Goal: Task Accomplishment & Management: Complete application form

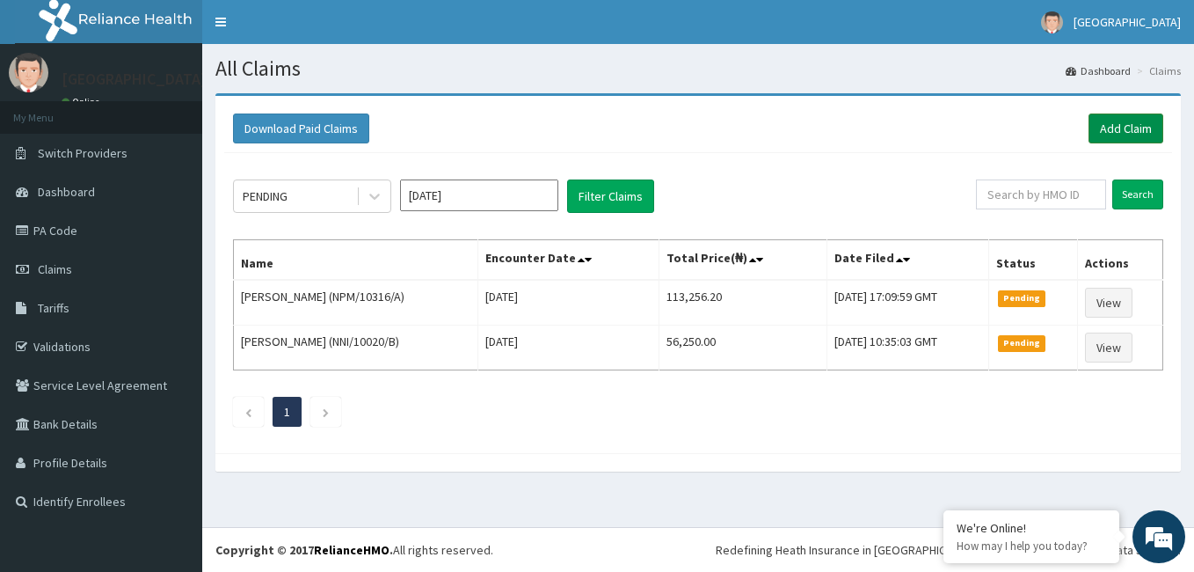
click at [1120, 123] on link "Add Claim" at bounding box center [1126, 128] width 75 height 30
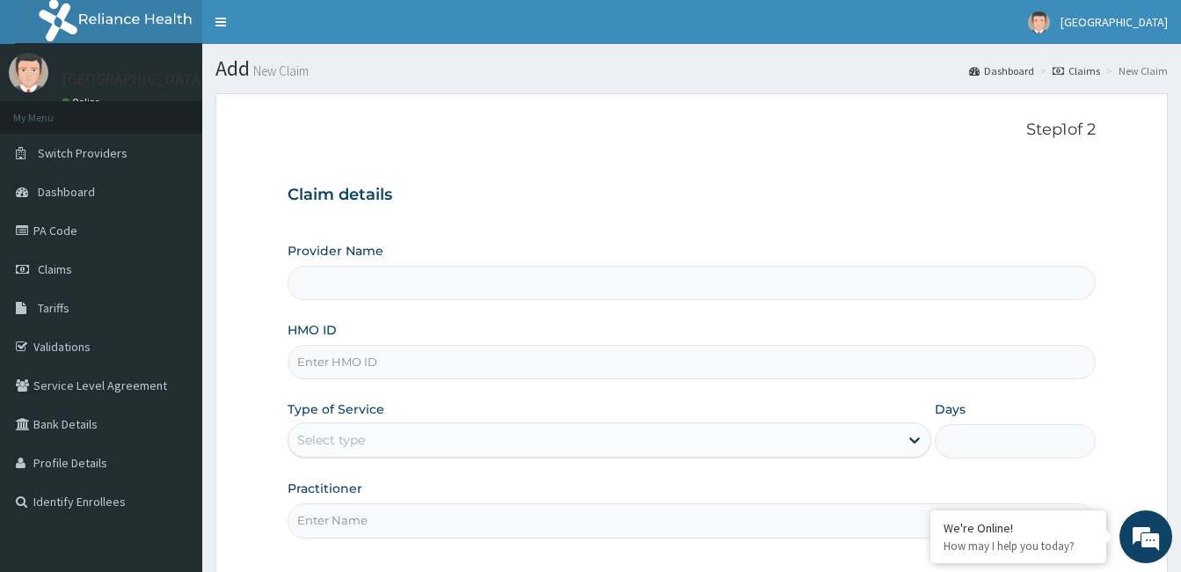
type input "[GEOGRAPHIC_DATA]"
click at [467, 357] on input "HMO ID" at bounding box center [692, 362] width 808 height 34
paste input "GBI/10140/A"
type input "GBI/10140/A"
click at [409, 276] on input "[GEOGRAPHIC_DATA]" at bounding box center [692, 283] width 808 height 34
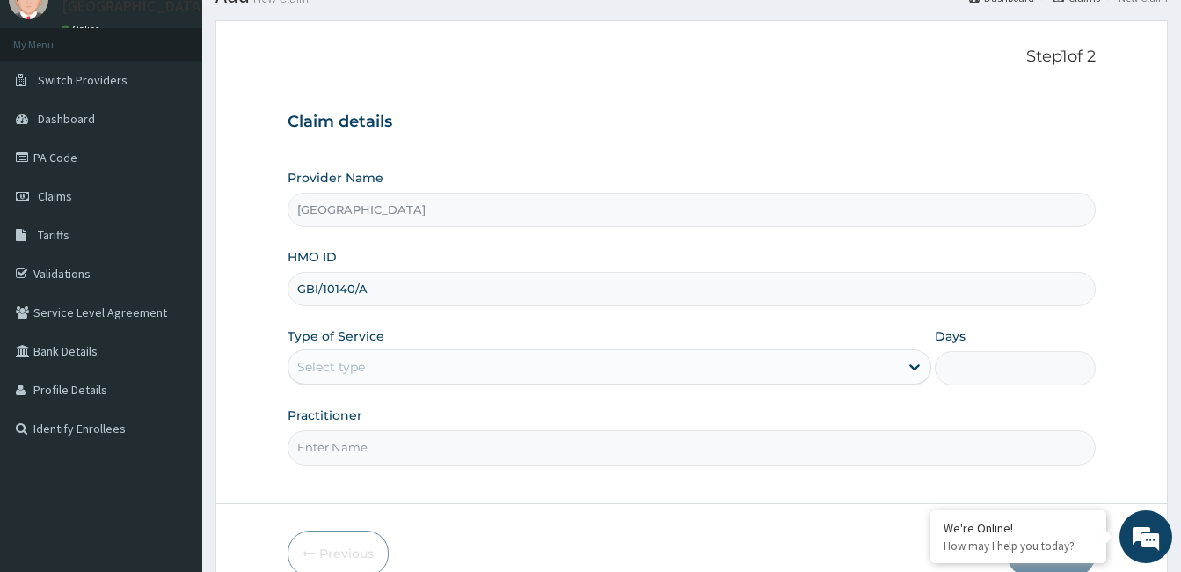
scroll to position [111, 0]
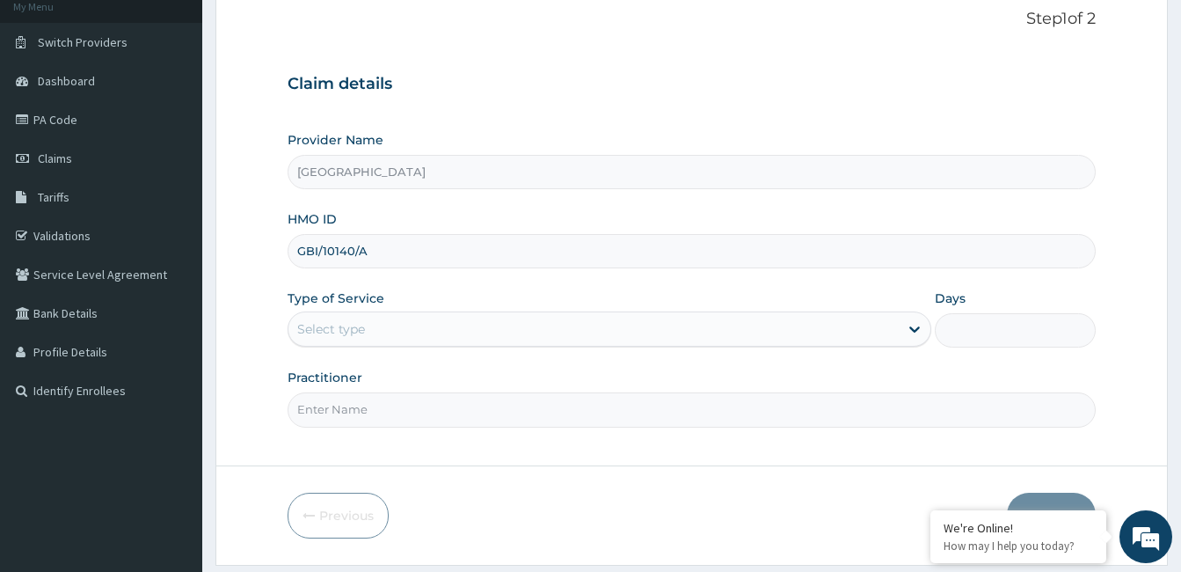
click at [531, 334] on div "Select type" at bounding box center [593, 329] width 610 height 28
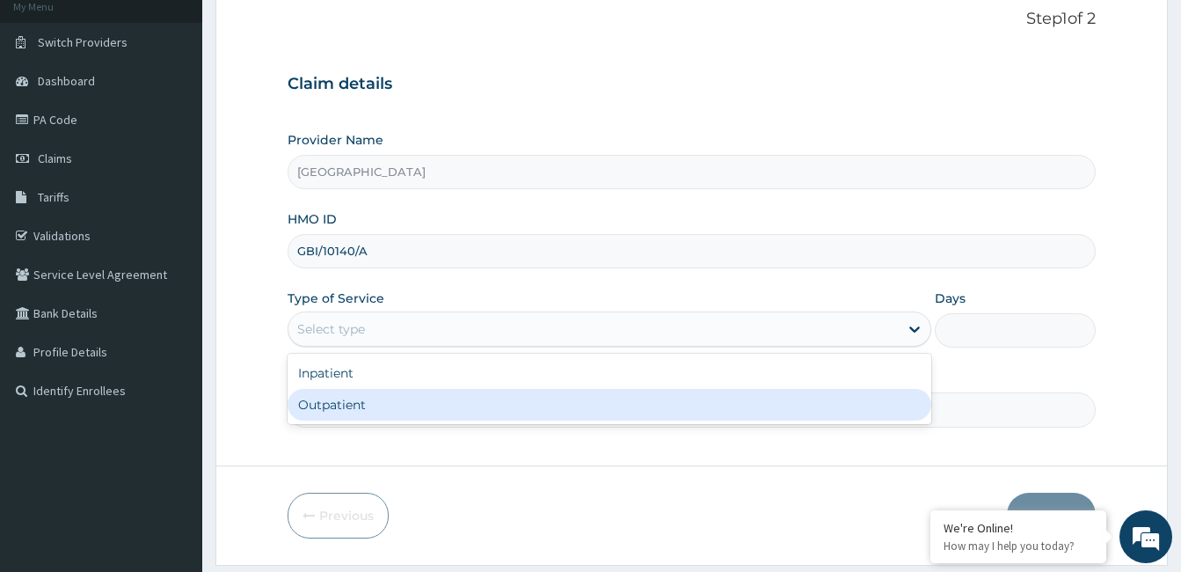
click at [453, 407] on div "Outpatient" at bounding box center [610, 405] width 644 height 32
type input "1"
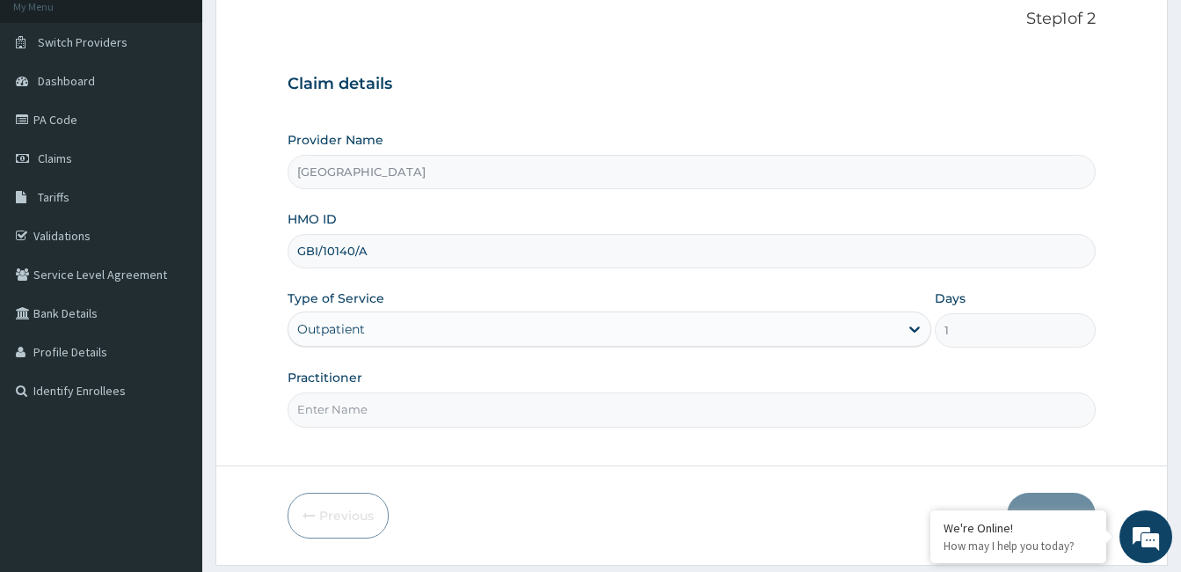
click at [453, 407] on input "Practitioner" at bounding box center [692, 409] width 808 height 34
type input "Dr. Bappa Aliyu"
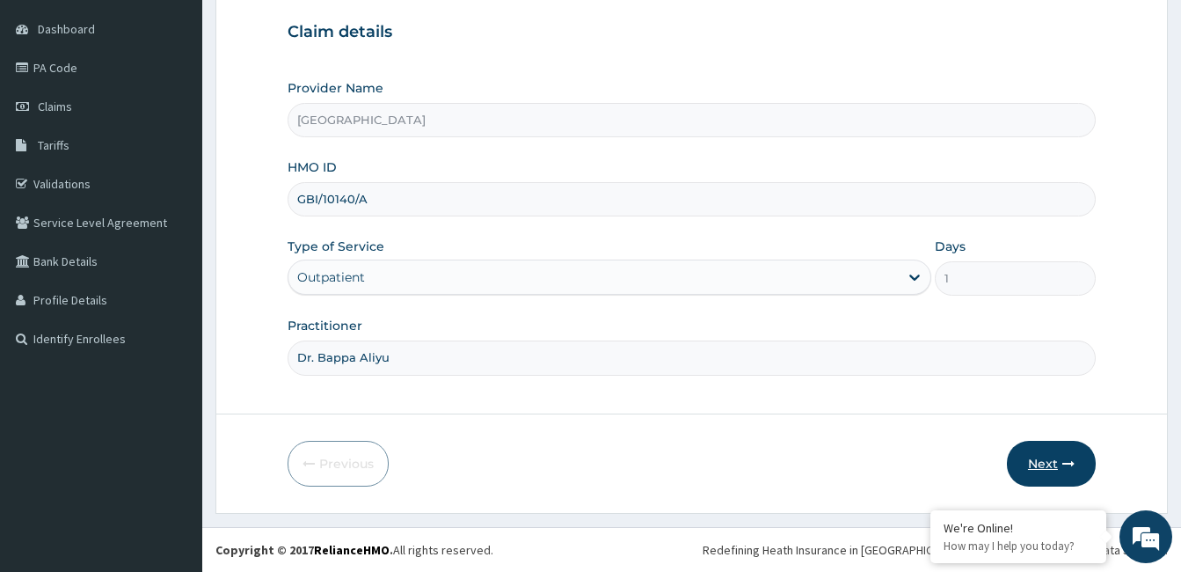
click at [1060, 459] on button "Next" at bounding box center [1051, 464] width 89 height 46
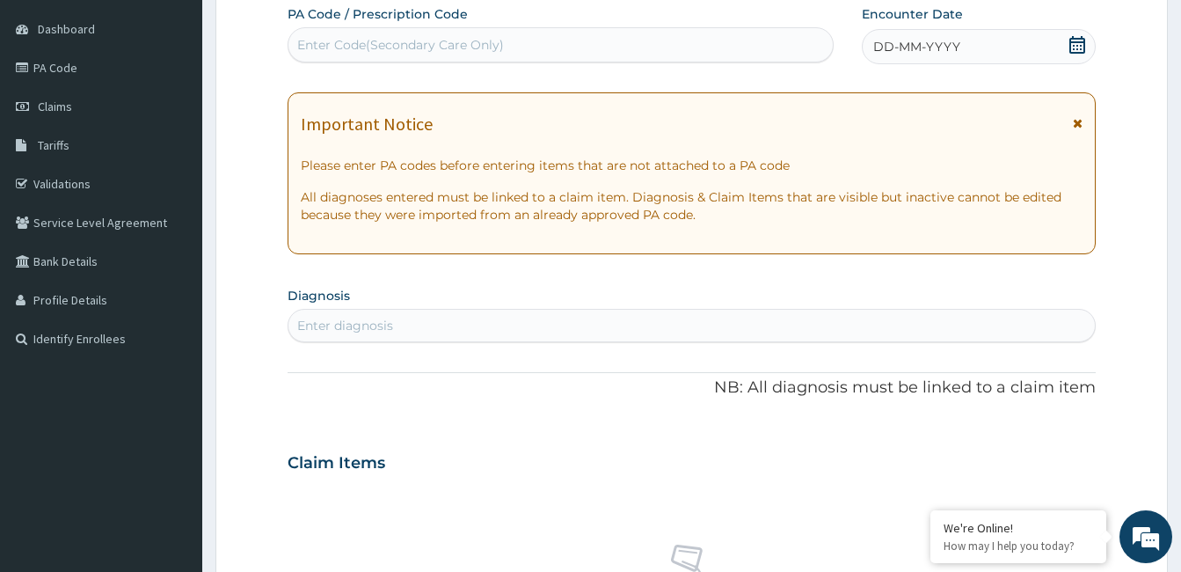
click at [442, 42] on div "Enter Code(Secondary Care Only)" at bounding box center [400, 45] width 207 height 18
paste input "PA/770556"
type input "PA/770556"
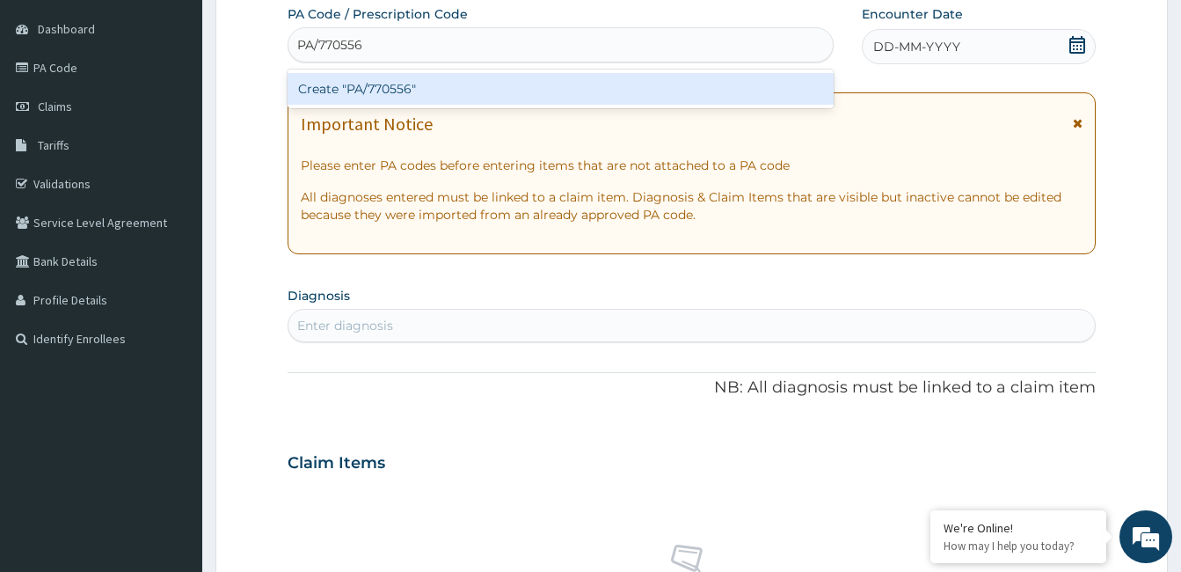
click at [375, 87] on div "Create "PA/770556"" at bounding box center [561, 89] width 546 height 32
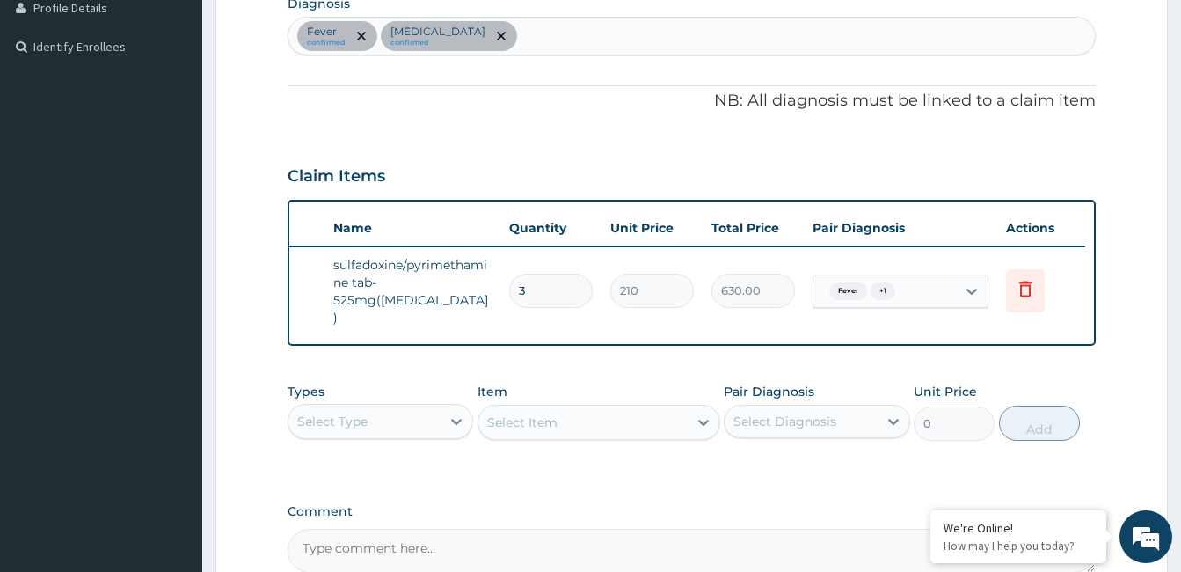
scroll to position [0, 0]
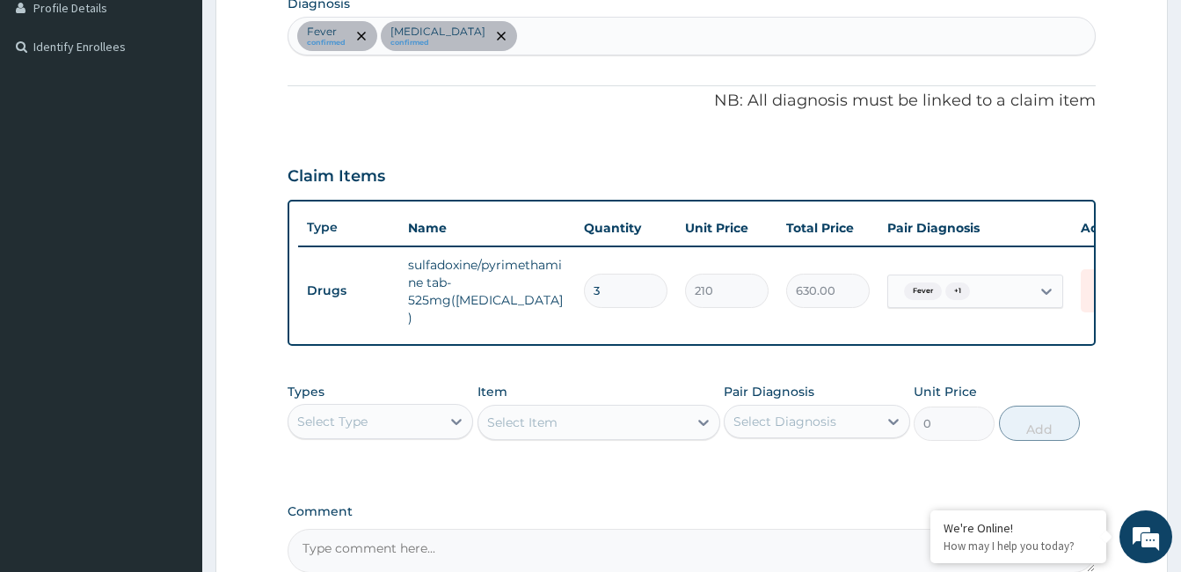
click at [1048, 345] on div "PA Code / Prescription Code PA/770556 Encounter Date 14-08-2025 Important Notic…" at bounding box center [692, 142] width 808 height 859
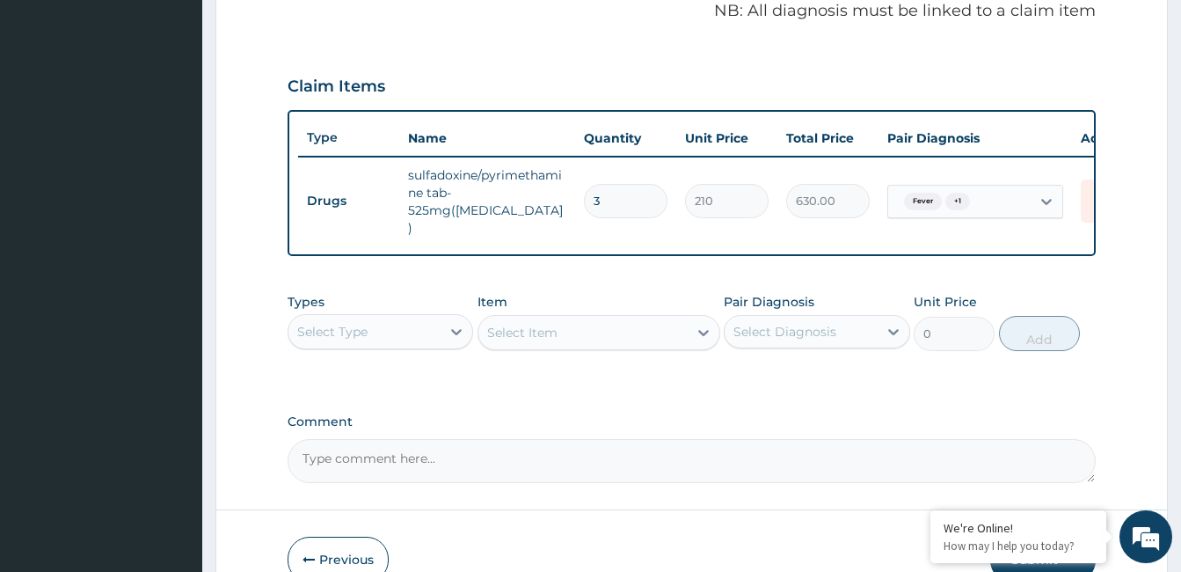
scroll to position [543, 0]
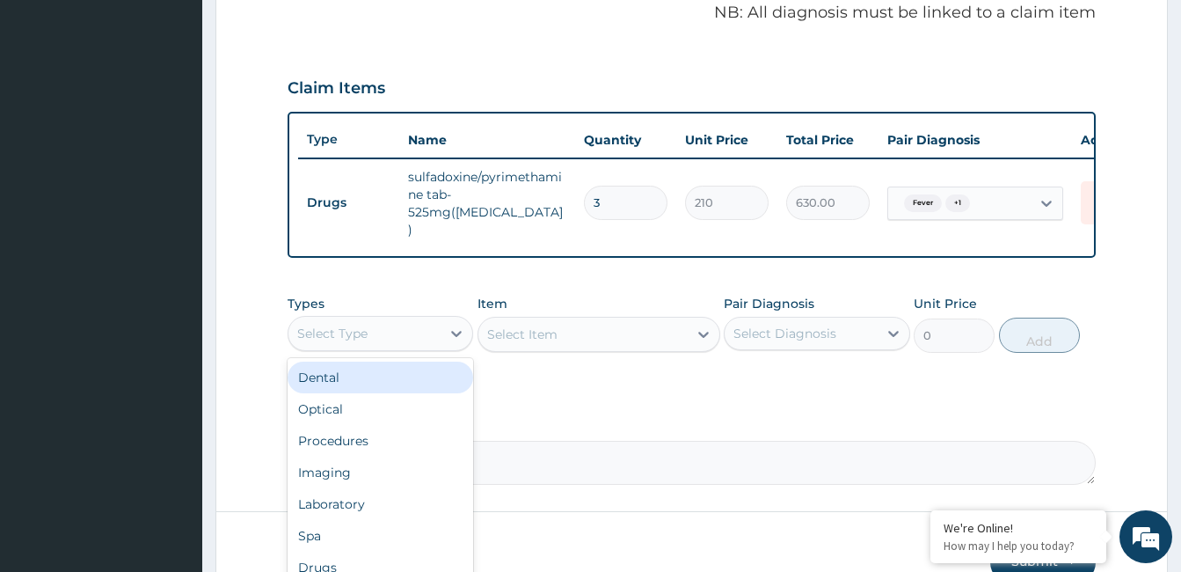
click at [398, 319] on div "Select Type" at bounding box center [364, 333] width 152 height 28
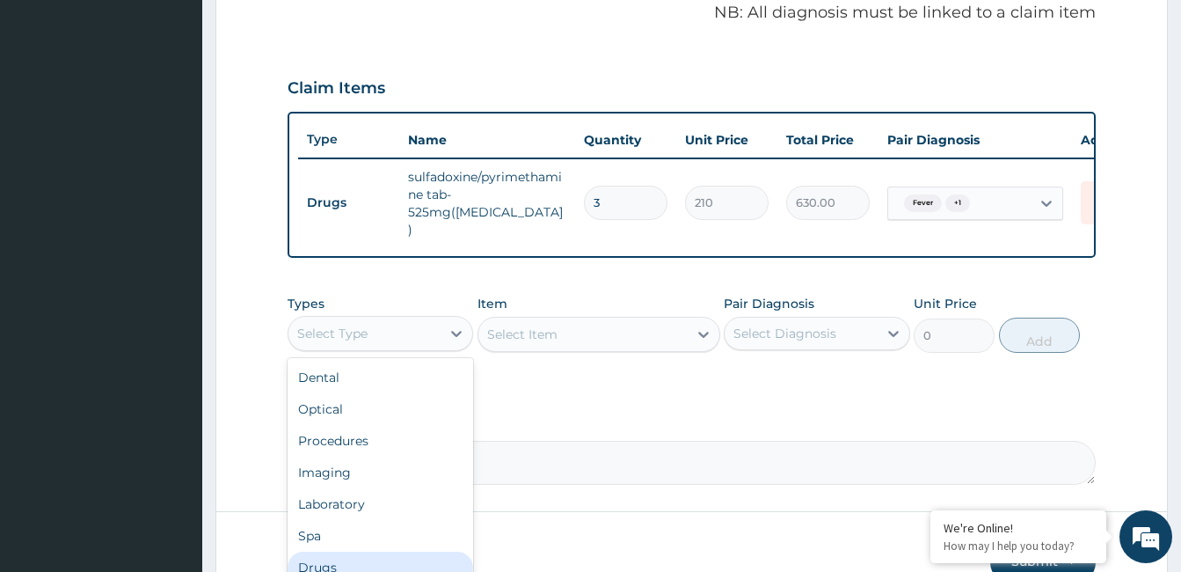
click at [332, 551] on div "Drugs" at bounding box center [381, 567] width 186 height 32
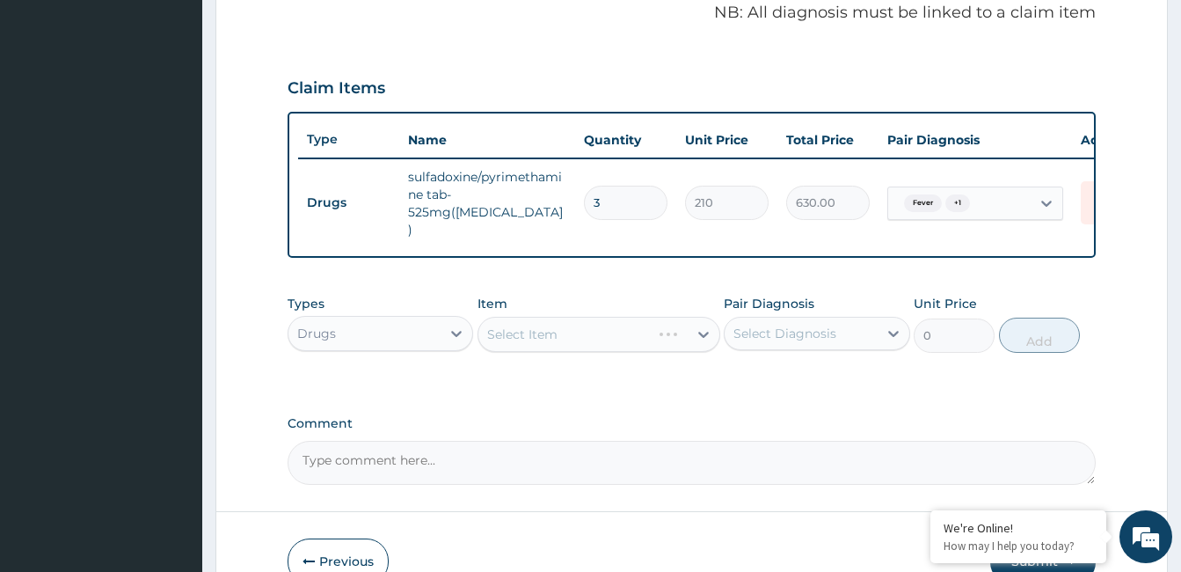
click at [617, 317] on div "Select Item" at bounding box center [599, 334] width 243 height 35
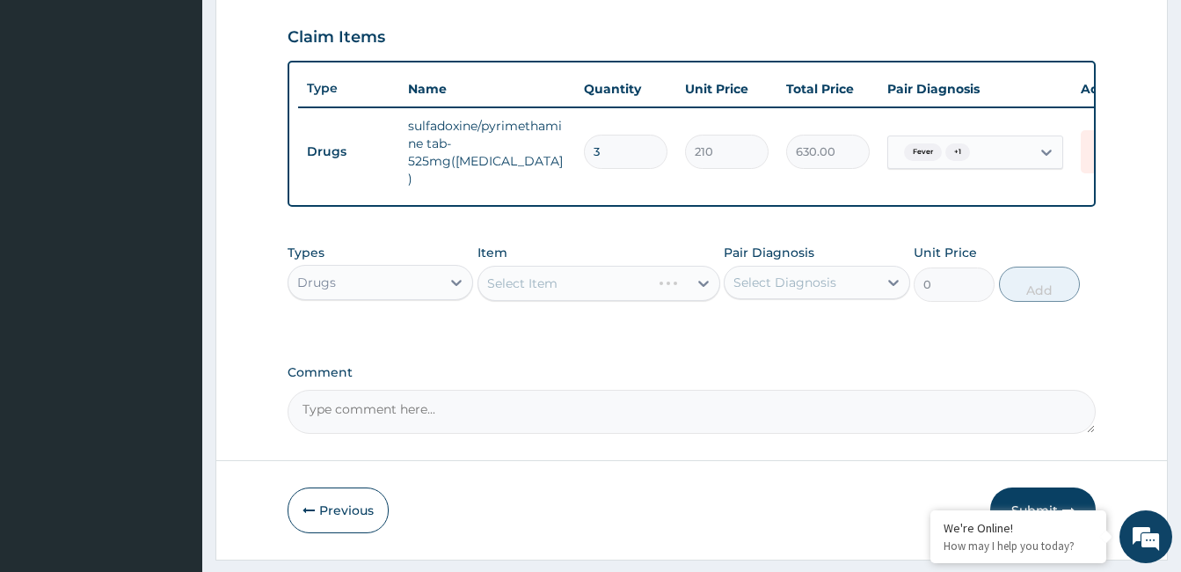
scroll to position [624, 0]
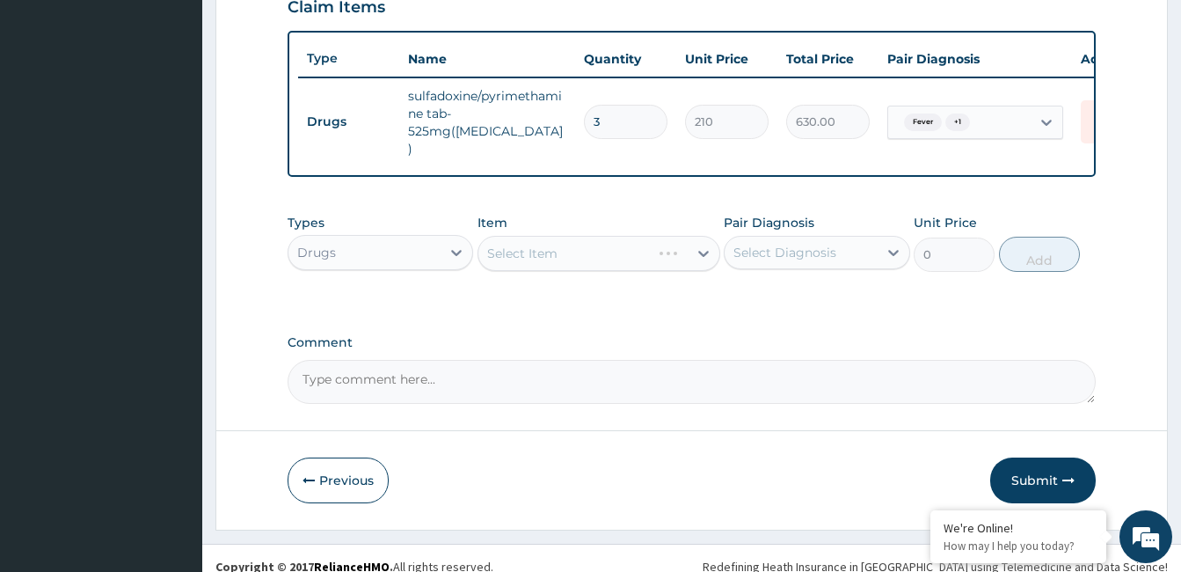
click at [677, 240] on div "Select Item" at bounding box center [599, 253] width 243 height 35
click at [677, 240] on div "Select Item" at bounding box center [582, 253] width 209 height 28
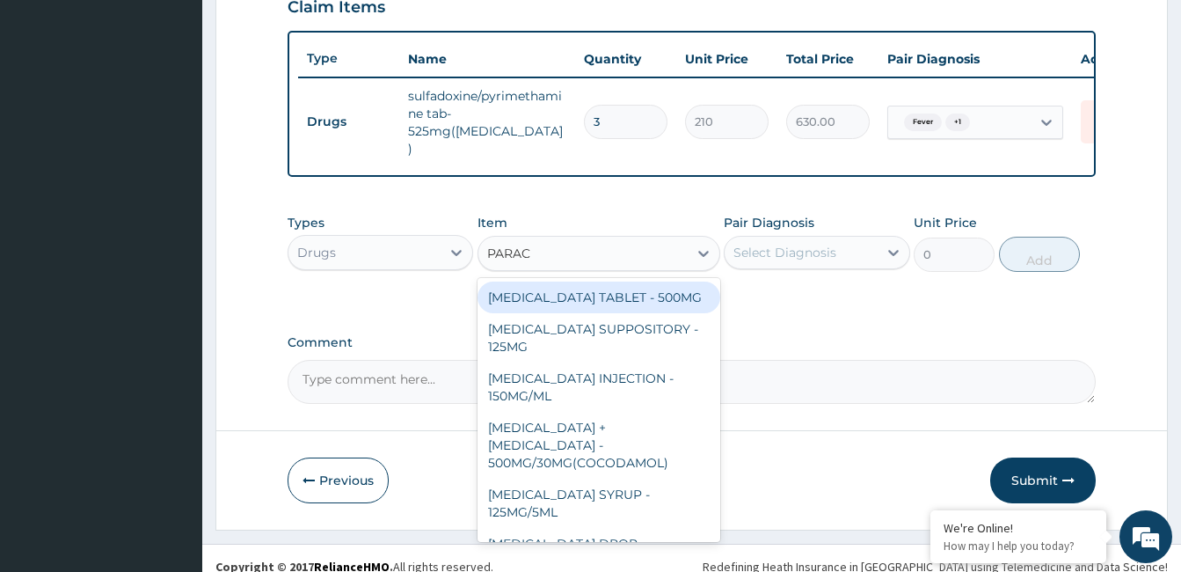
type input "PARACE"
click at [669, 281] on div "PARACETAMOL TABLET - 500MG" at bounding box center [599, 297] width 243 height 32
type input "33.599999999999994"
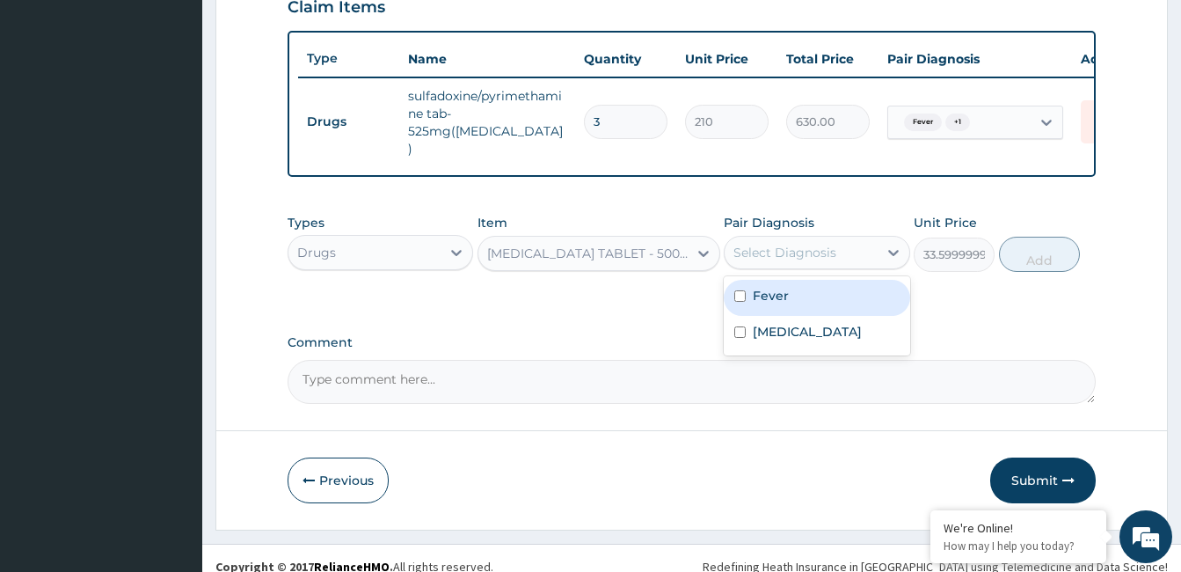
click at [789, 247] on div "Select Diagnosis" at bounding box center [801, 252] width 152 height 28
click at [785, 287] on label "Fever" at bounding box center [771, 296] width 36 height 18
checkbox input "true"
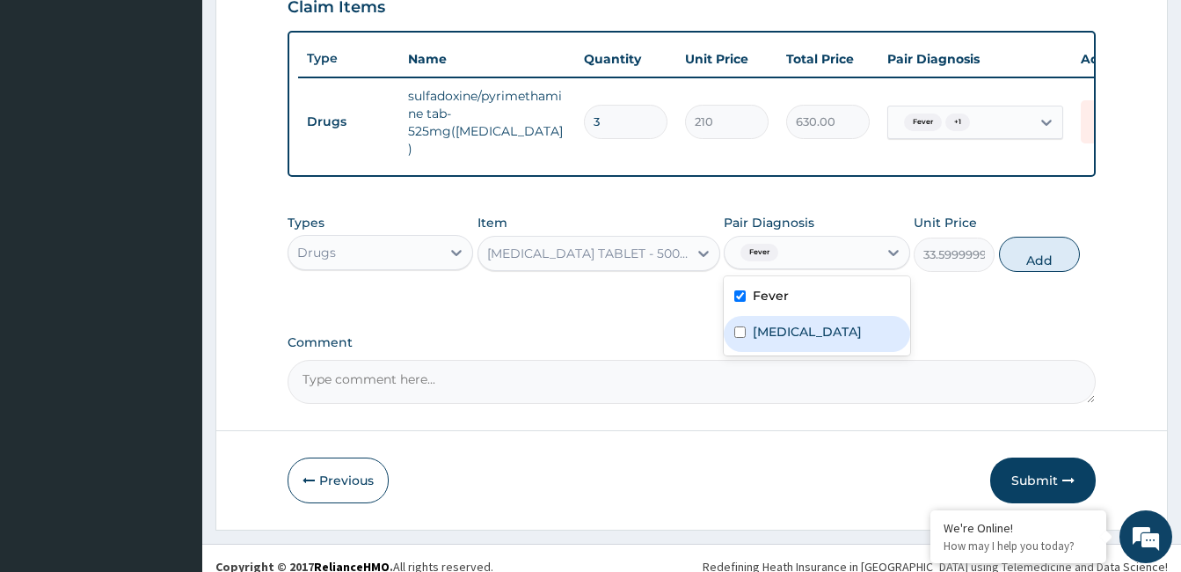
click at [788, 323] on label "Malaria" at bounding box center [807, 332] width 109 height 18
checkbox input "true"
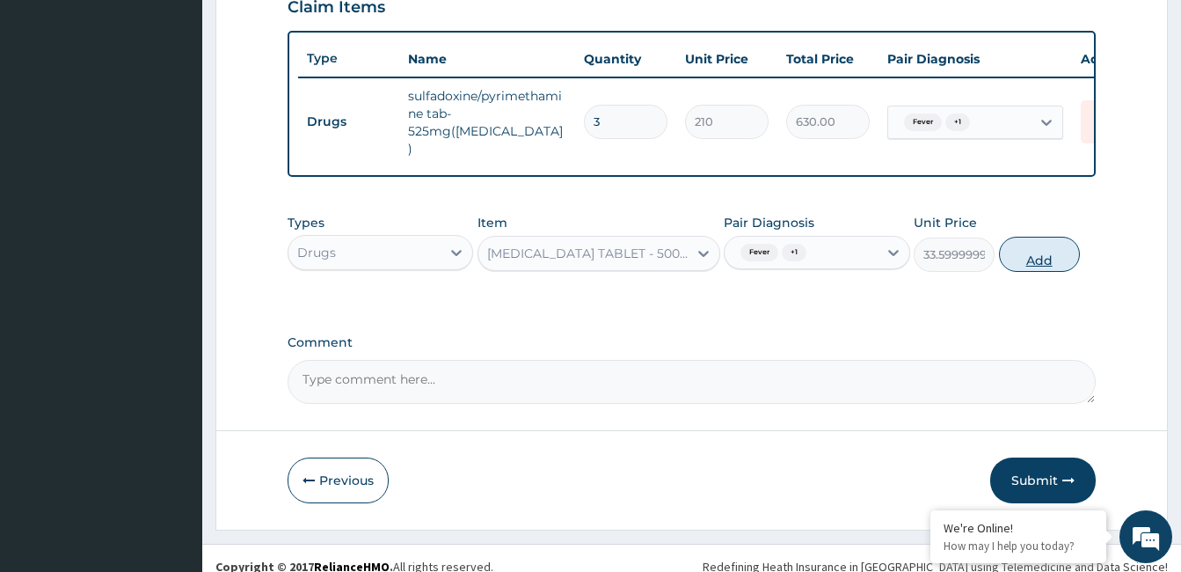
click at [1041, 237] on button "Add" at bounding box center [1039, 254] width 81 height 35
type input "0"
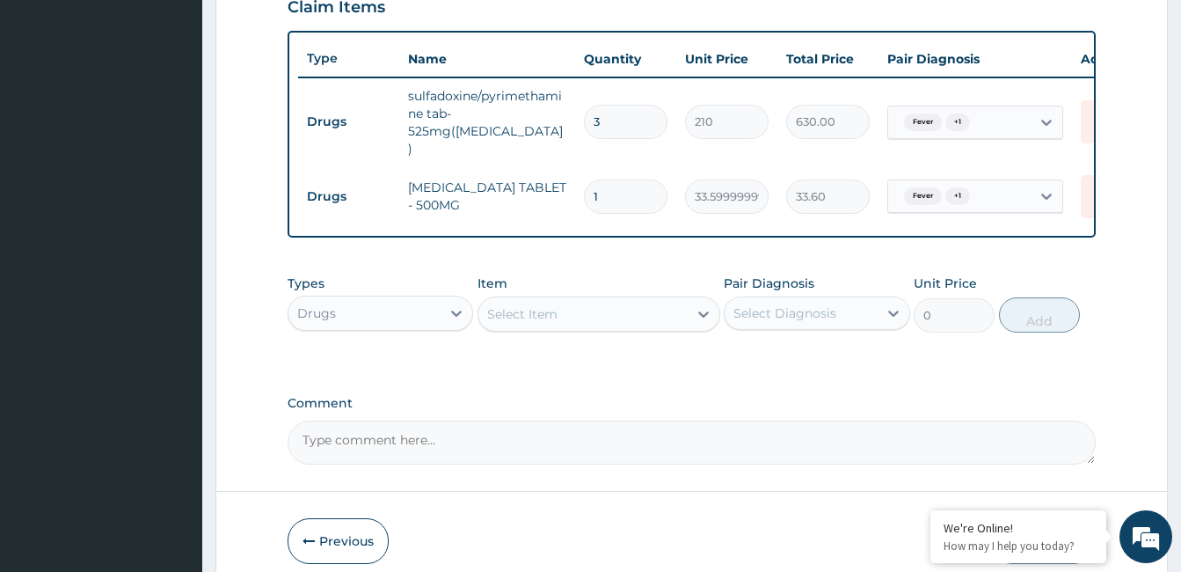
type input "18"
type input "604.80"
type input "18"
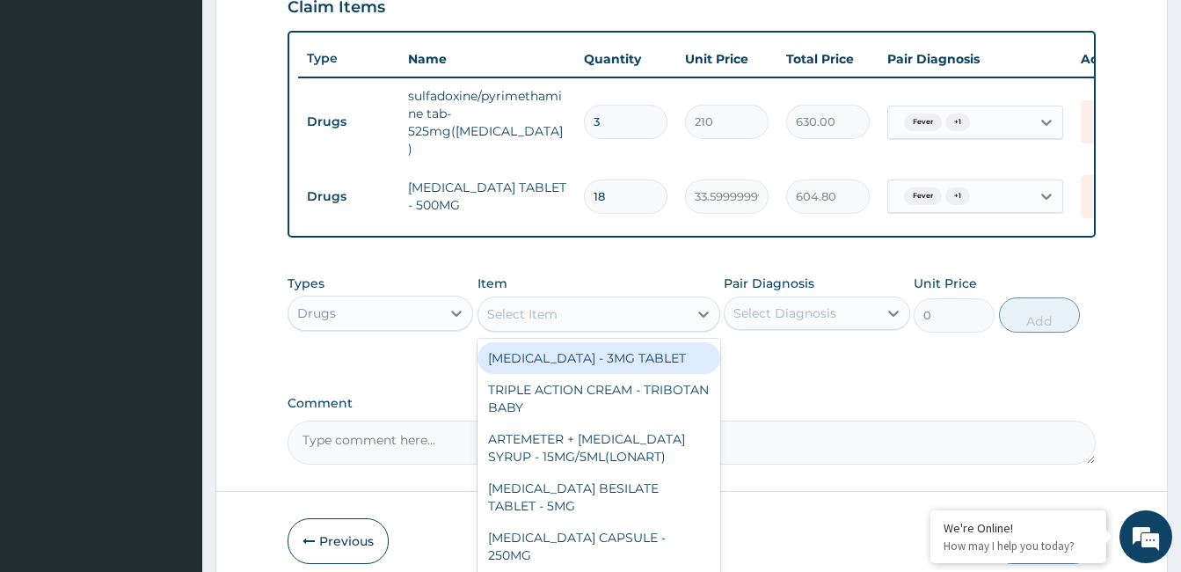
click at [623, 300] on div "Select Item" at bounding box center [582, 314] width 209 height 28
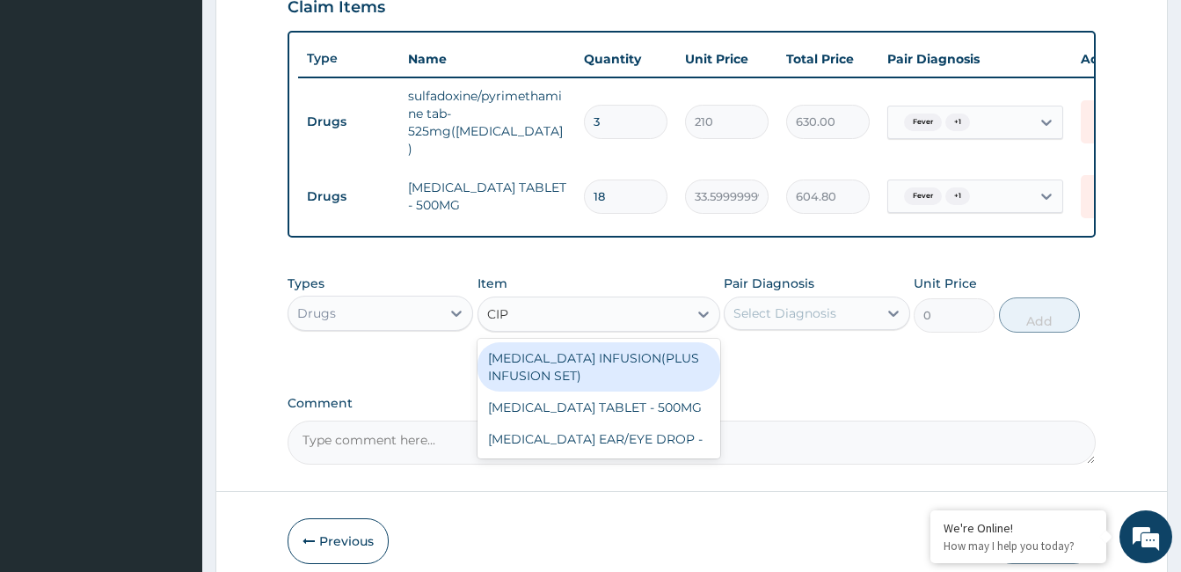
type input "CIPR"
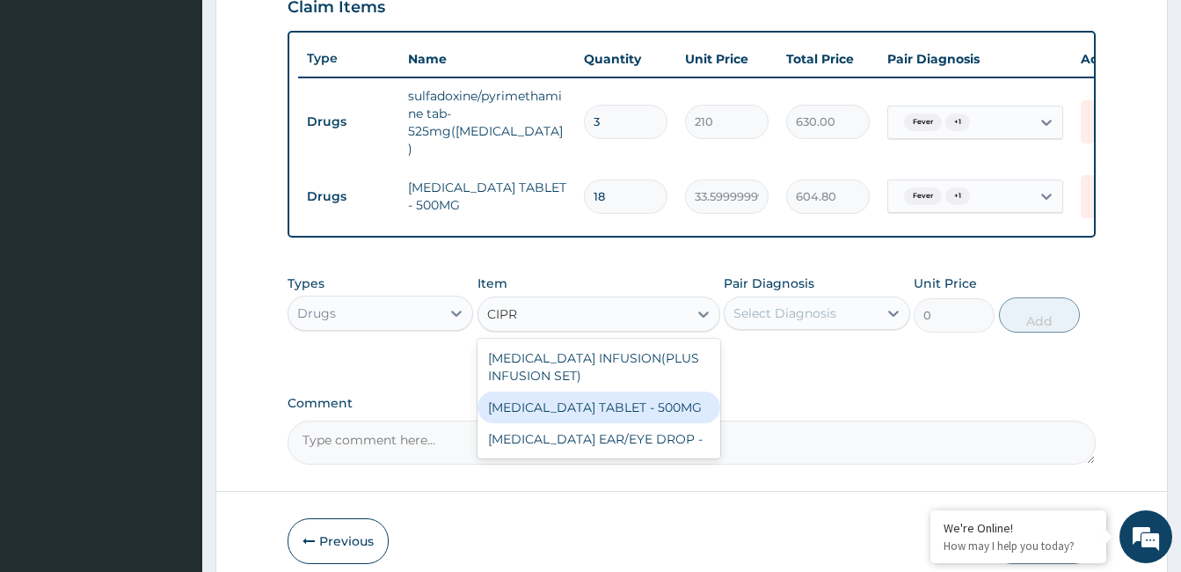
click at [611, 391] on div "CIPROFLOXACIN TABLET - 500MG" at bounding box center [599, 407] width 243 height 32
type input "196"
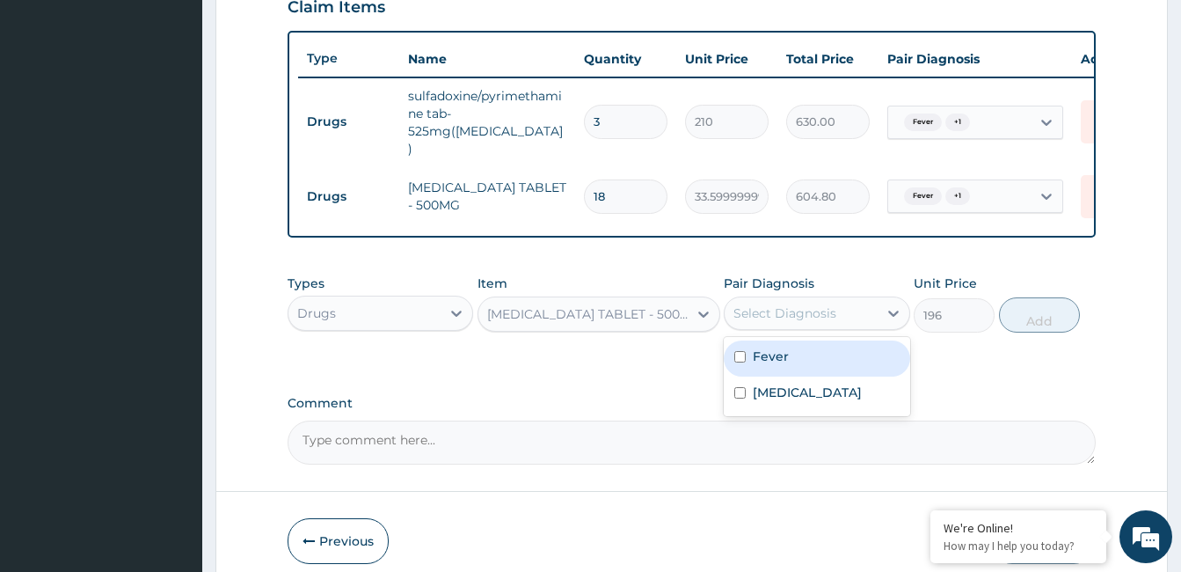
click at [799, 309] on div "Select Diagnosis" at bounding box center [801, 313] width 152 height 28
click at [790, 349] on div "Fever" at bounding box center [817, 358] width 186 height 36
checkbox input "true"
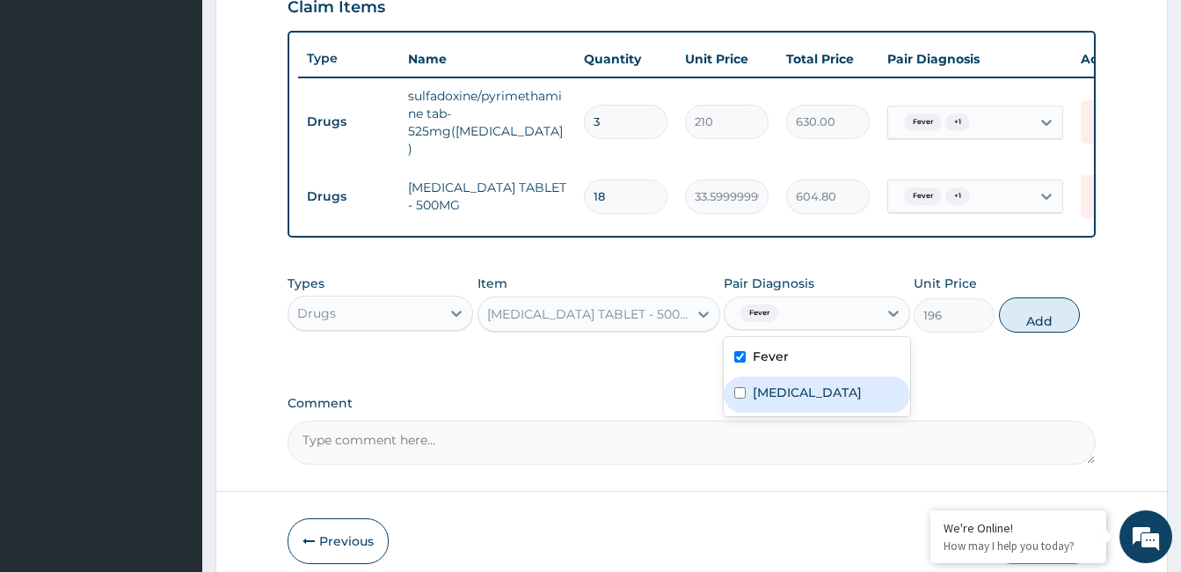
click at [789, 385] on label "Malaria" at bounding box center [807, 392] width 109 height 18
checkbox input "true"
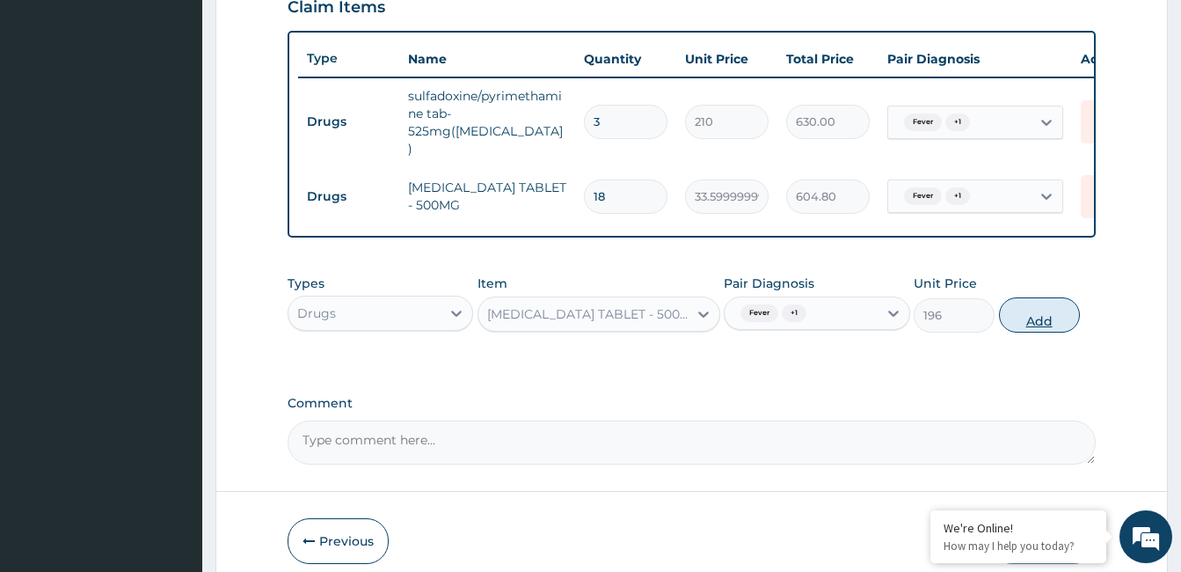
click at [1024, 307] on button "Add" at bounding box center [1039, 314] width 81 height 35
type input "0"
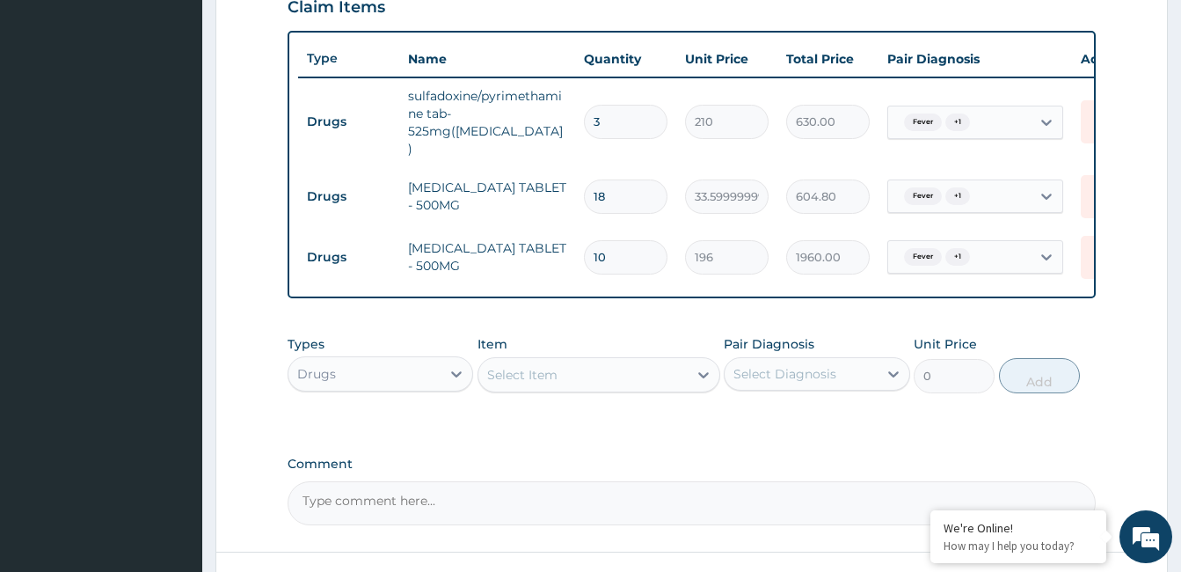
type input "10"
click at [428, 360] on div "Drugs" at bounding box center [364, 374] width 152 height 28
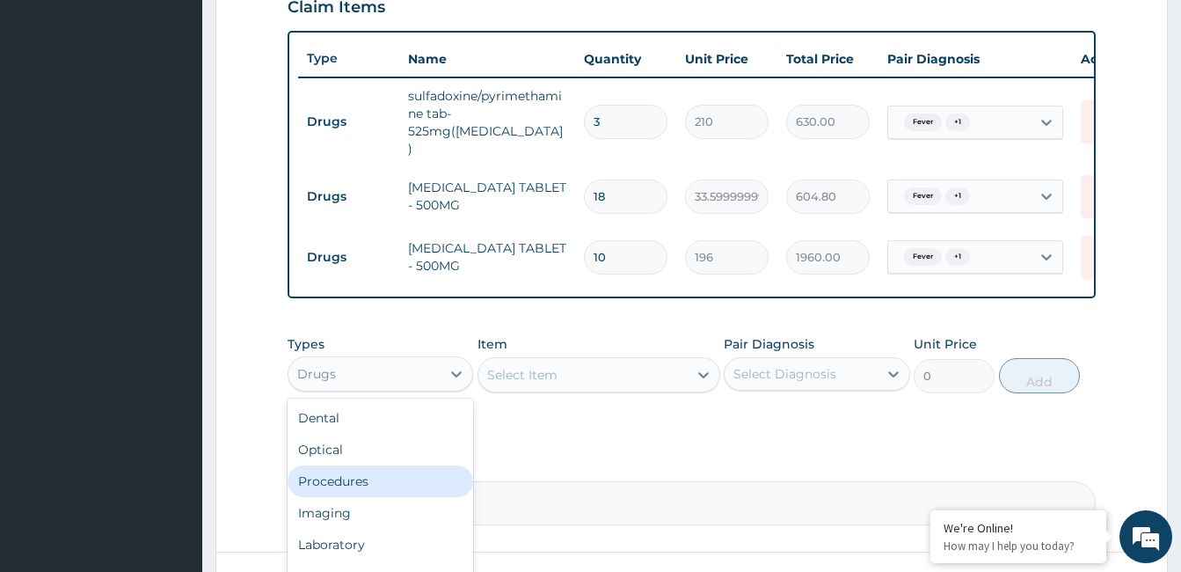
click at [391, 469] on div "Procedures" at bounding box center [381, 481] width 186 height 32
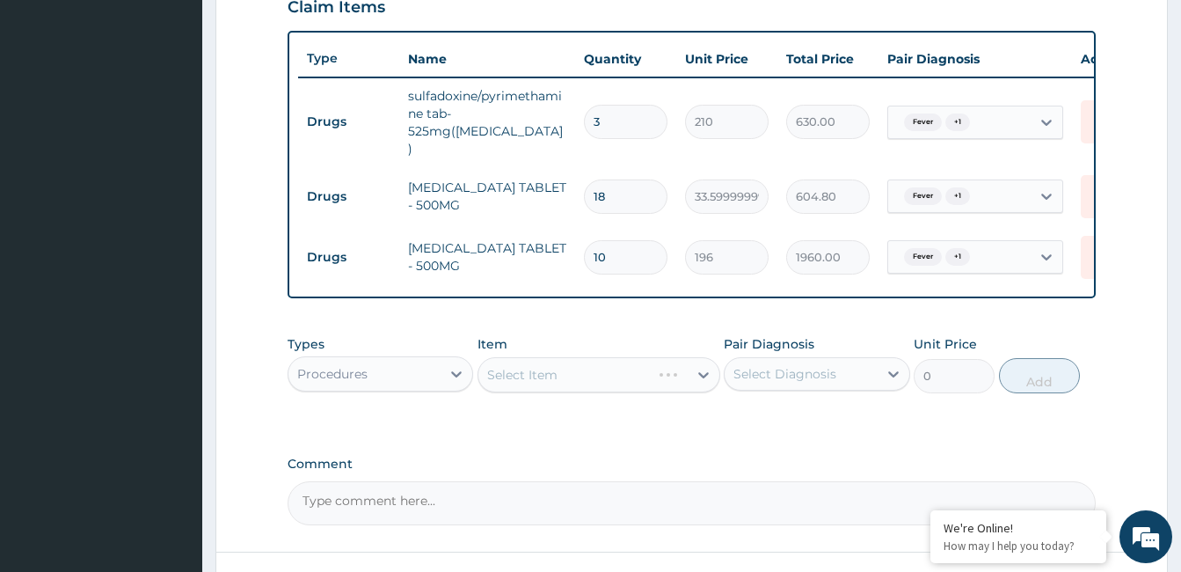
click at [573, 369] on div "Select Item" at bounding box center [599, 374] width 243 height 35
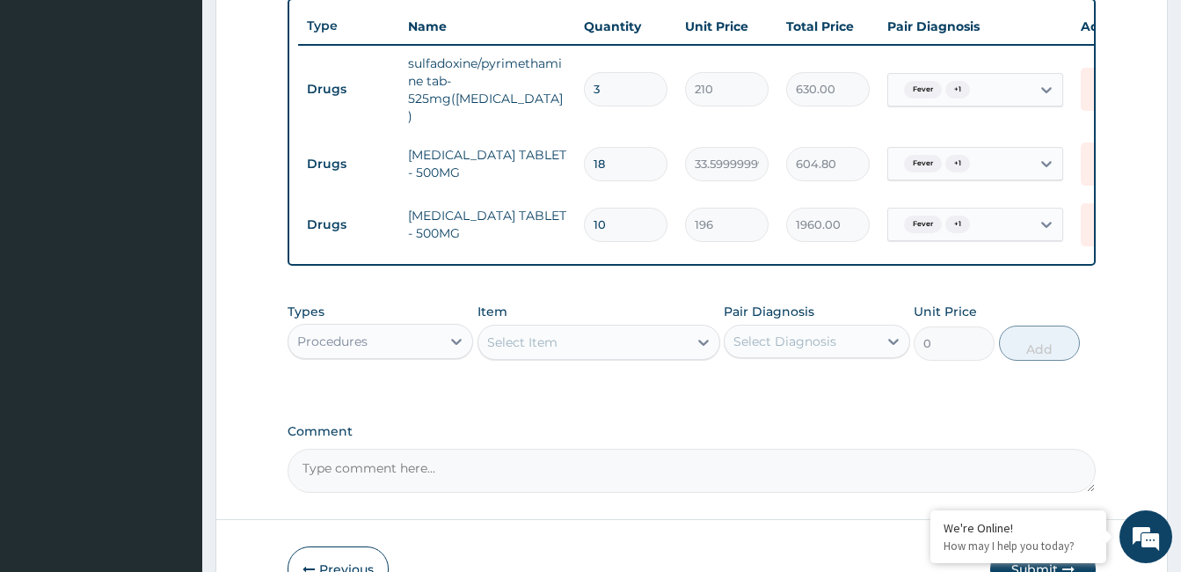
scroll to position [685, 0]
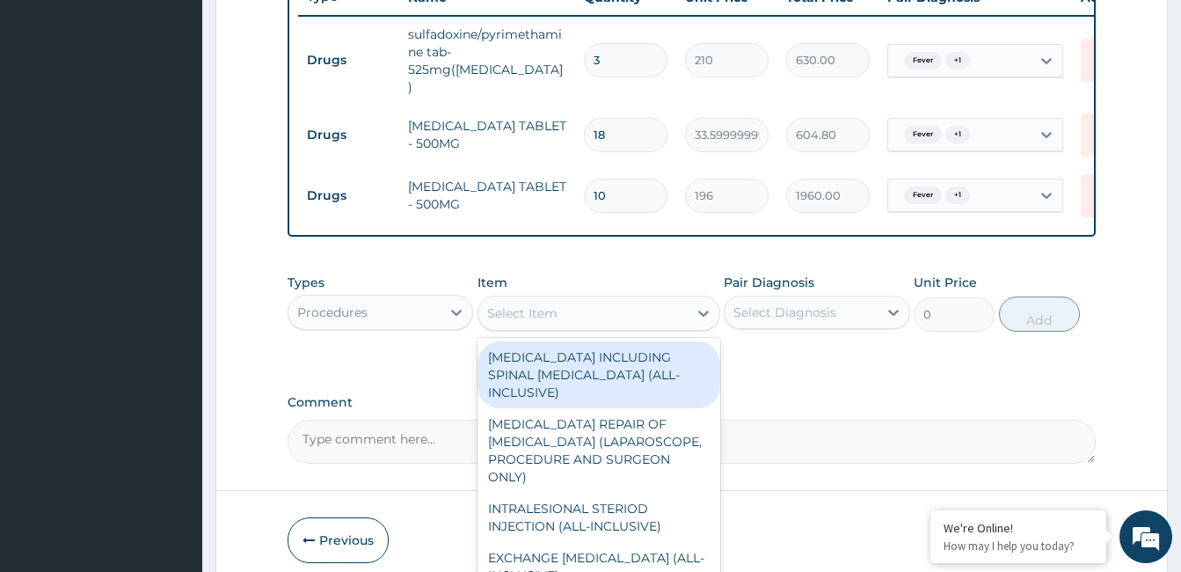
click at [668, 299] on div "Select Item" at bounding box center [582, 313] width 209 height 28
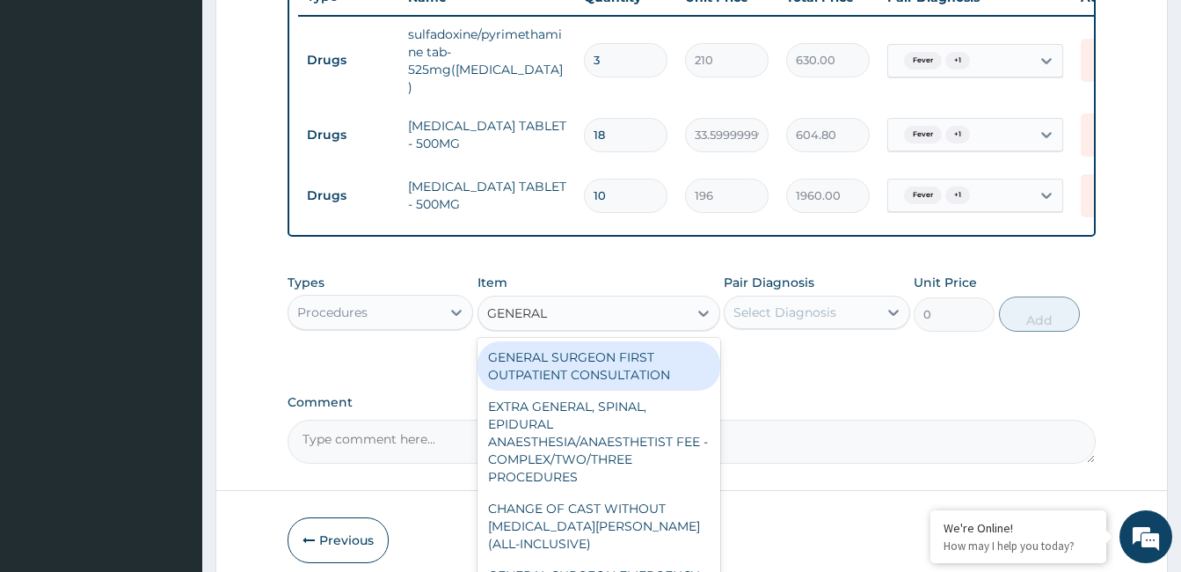
type input "GENERAL P"
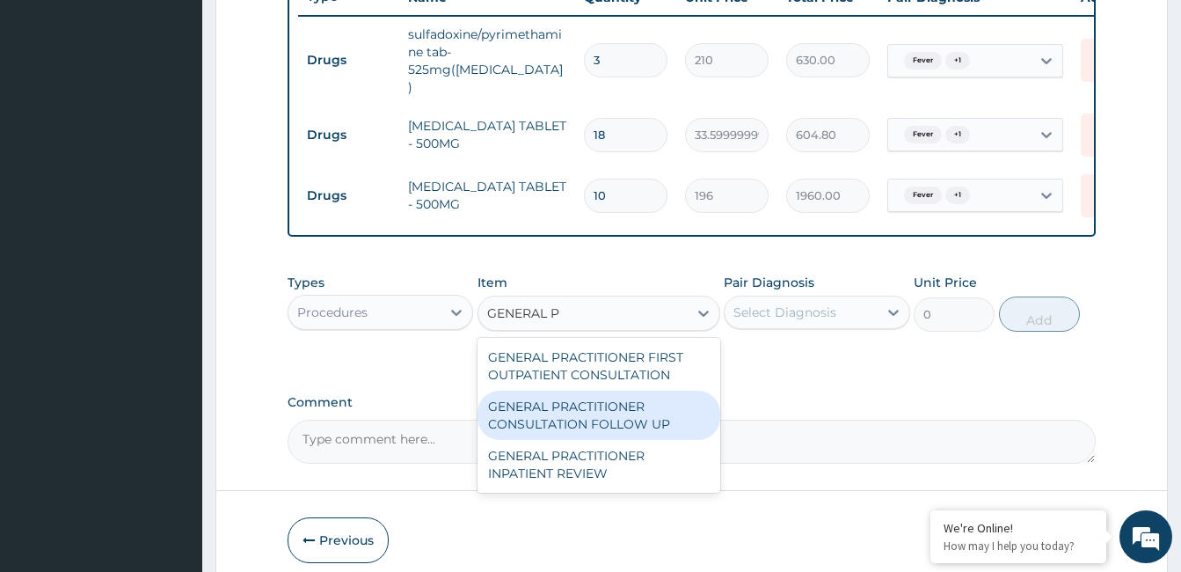
click at [614, 399] on div "GENERAL PRACTITIONER CONSULTATION FOLLOW UP" at bounding box center [599, 415] width 243 height 49
type input "1875"
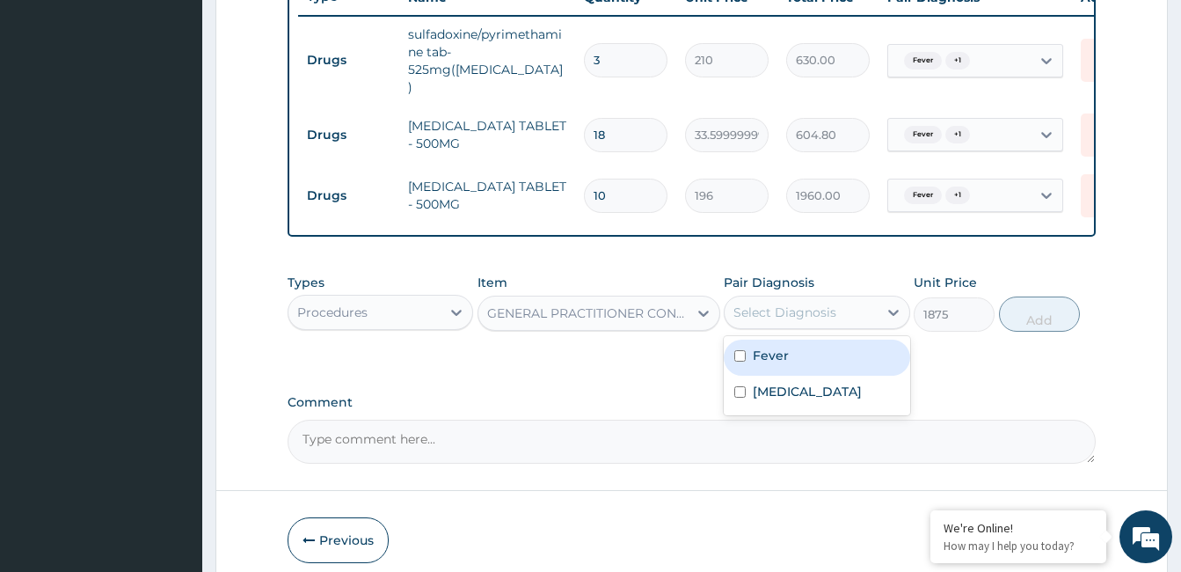
click at [785, 308] on div "Select Diagnosis" at bounding box center [801, 312] width 152 height 28
click at [780, 347] on label "Fever" at bounding box center [771, 356] width 36 height 18
checkbox input "true"
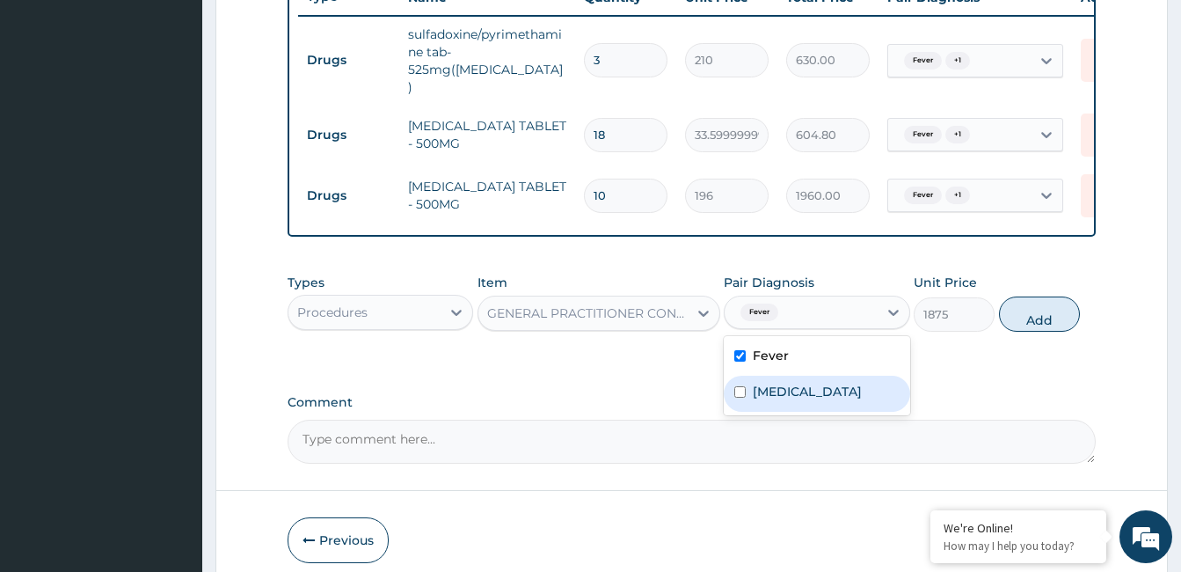
click at [773, 383] on label "Malaria" at bounding box center [807, 392] width 109 height 18
checkbox input "true"
click at [1045, 301] on button "Add" at bounding box center [1039, 313] width 81 height 35
type input "0"
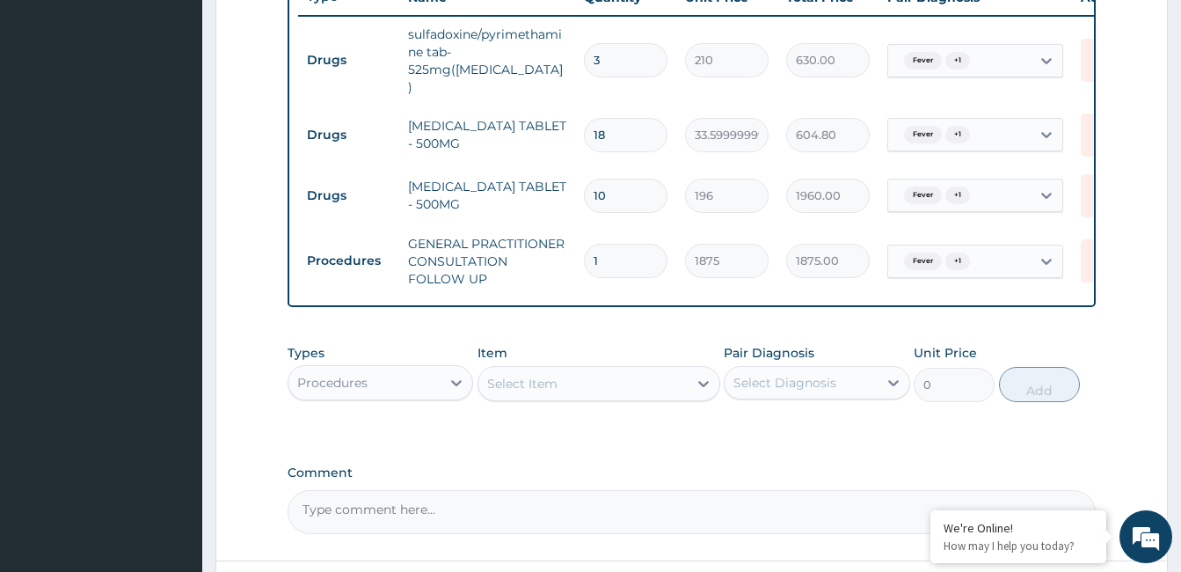
scroll to position [772, 0]
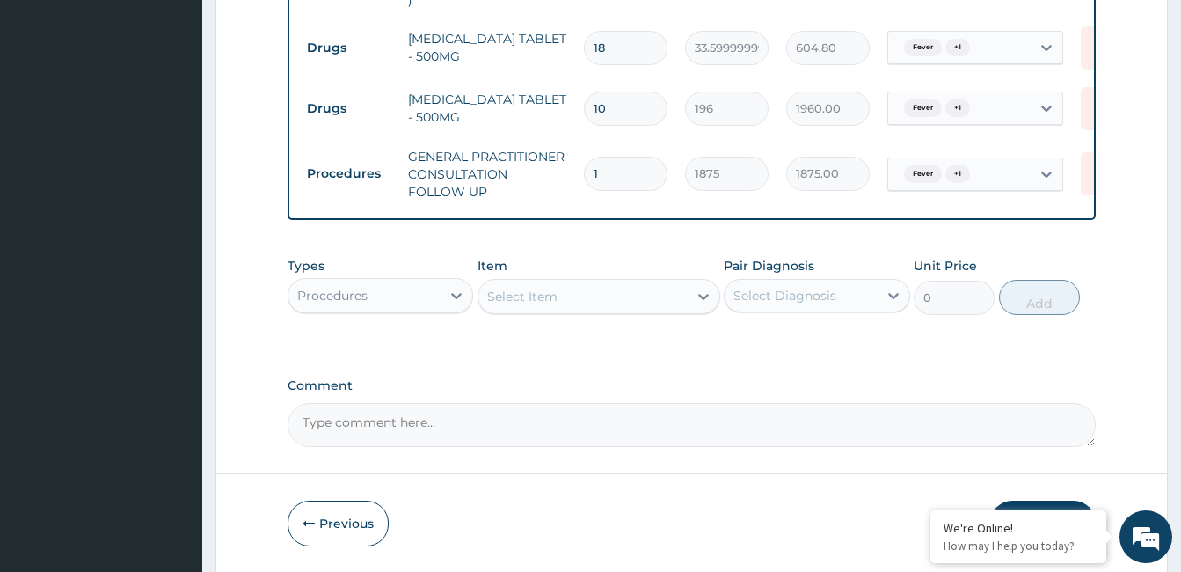
click at [1063, 500] on button "Submit" at bounding box center [1043, 523] width 106 height 46
